Goal: Navigation & Orientation: Find specific page/section

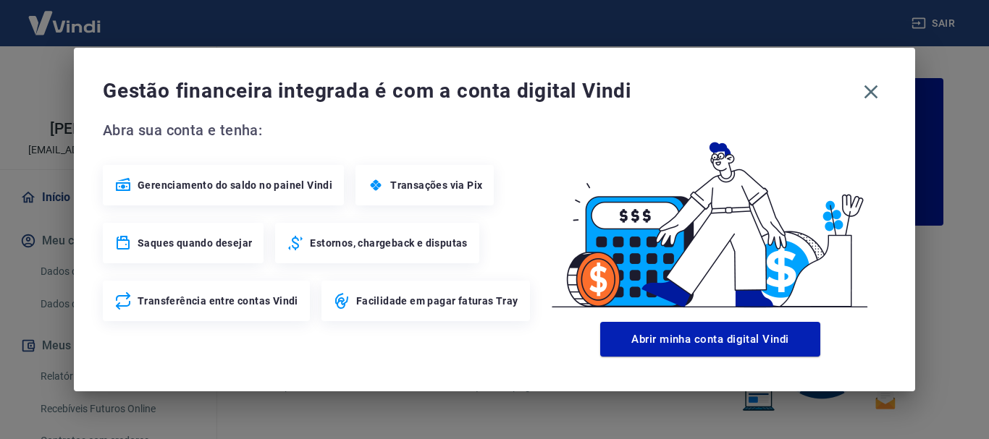
click at [870, 89] on icon "button" at bounding box center [870, 91] width 23 height 23
